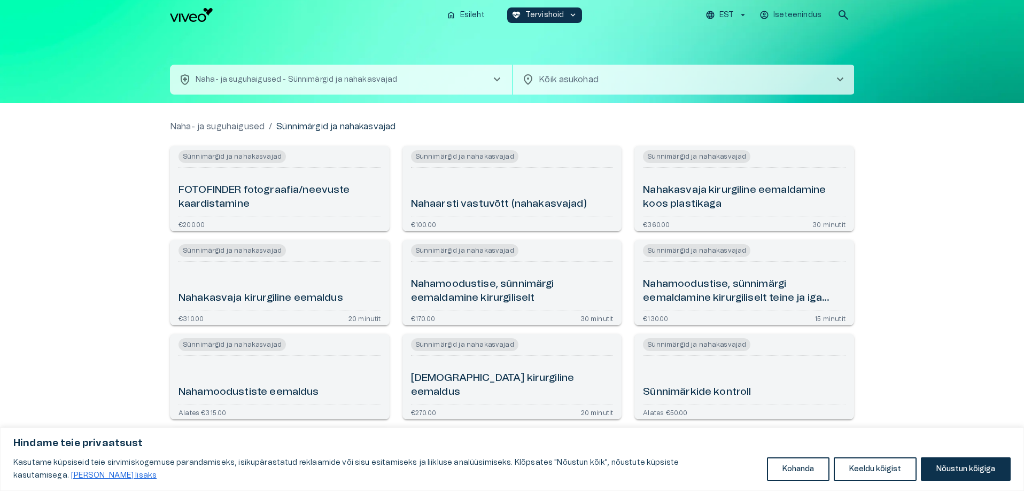
click at [540, 202] on h6 "Nahaarsti vastuvõtt (nahakasvajad)" at bounding box center [499, 204] width 176 height 14
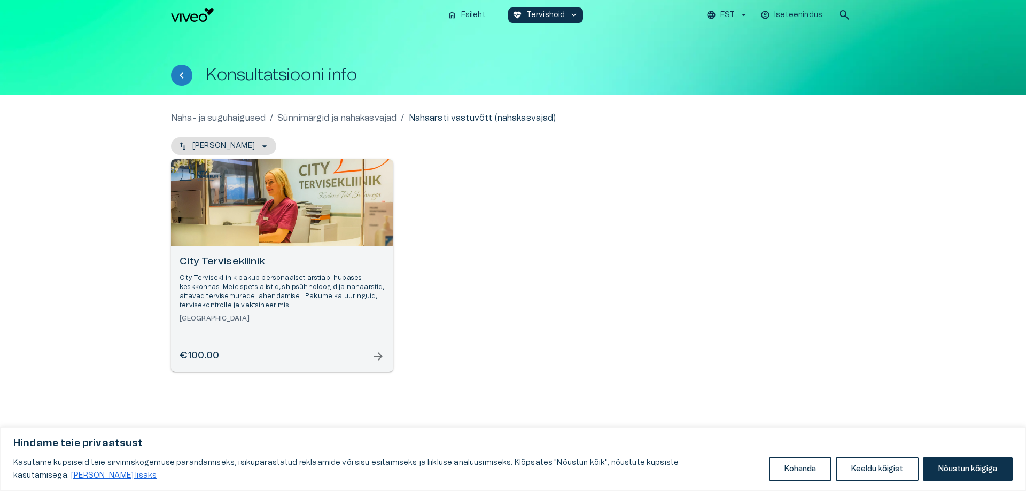
click at [360, 370] on div "City Tervisekliinik City Tervisekliinik pakub personaalset arstiabi hubases kes…" at bounding box center [282, 309] width 222 height 126
